Goal: Transaction & Acquisition: Purchase product/service

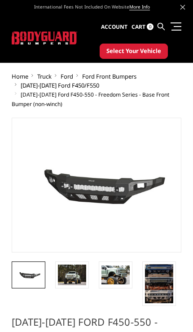
click at [175, 31] on link at bounding box center [175, 26] width 13 height 9
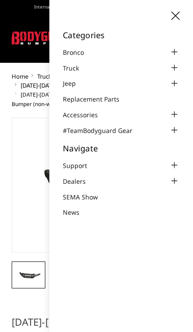
click at [177, 66] on div at bounding box center [174, 67] width 11 height 11
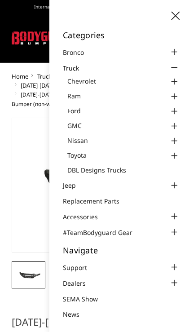
click at [179, 109] on div at bounding box center [174, 111] width 11 height 11
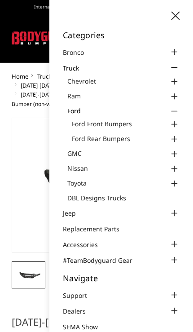
click at [178, 128] on div at bounding box center [174, 124] width 11 height 11
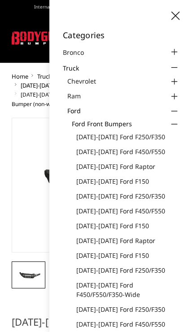
click at [134, 177] on link "[DATE]-[DATE] Ford F150" at bounding box center [127, 181] width 103 height 9
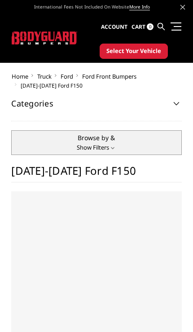
select select "US"
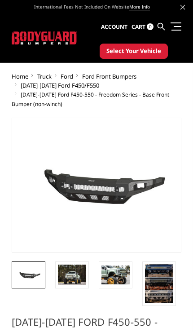
click at [181, 23] on span at bounding box center [176, 22] width 11 height 1
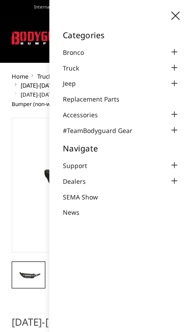
click at [175, 68] on div at bounding box center [174, 67] width 11 height 11
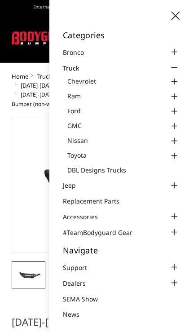
click at [175, 108] on div at bounding box center [174, 111] width 11 height 11
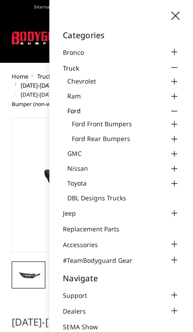
click at [177, 124] on div at bounding box center [174, 124] width 11 height 11
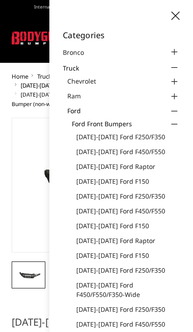
click at [140, 167] on link "[DATE]-[DATE] Ford Raptor" at bounding box center [127, 166] width 103 height 9
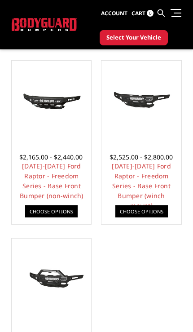
scroll to position [147, 0]
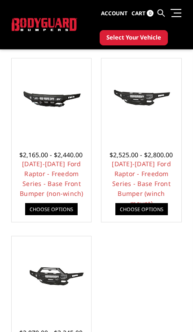
click at [168, 160] on link "2021-2025 Ford Raptor - Freedom Series - Base Front Bumper (winch mount)" at bounding box center [141, 184] width 59 height 48
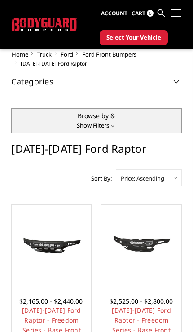
scroll to position [147, 0]
